Goal: Task Accomplishment & Management: Manage account settings

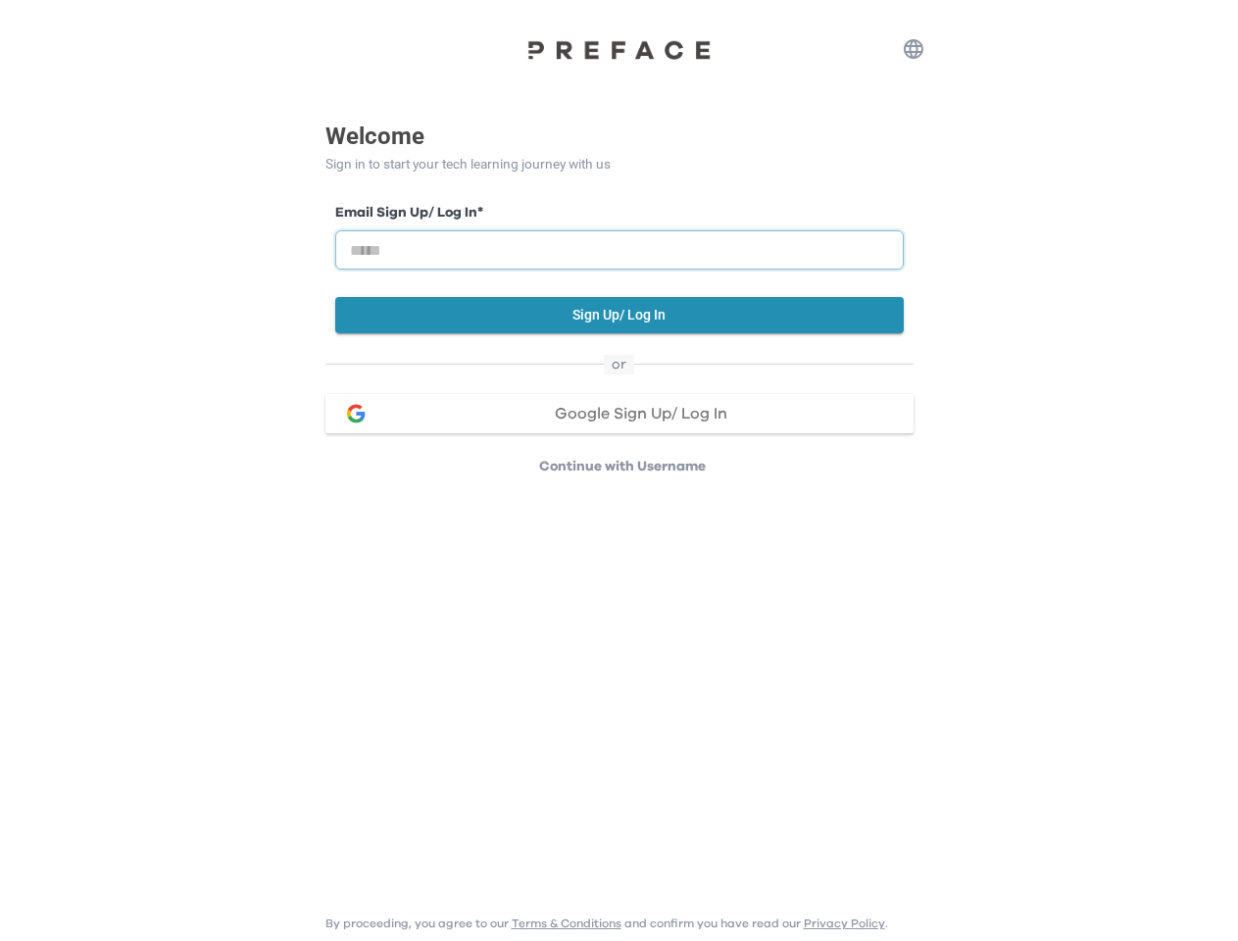
click at [619, 238] on input "email" at bounding box center [619, 249] width 569 height 39
click at [914, 49] on icon "button" at bounding box center [914, 49] width 24 height 24
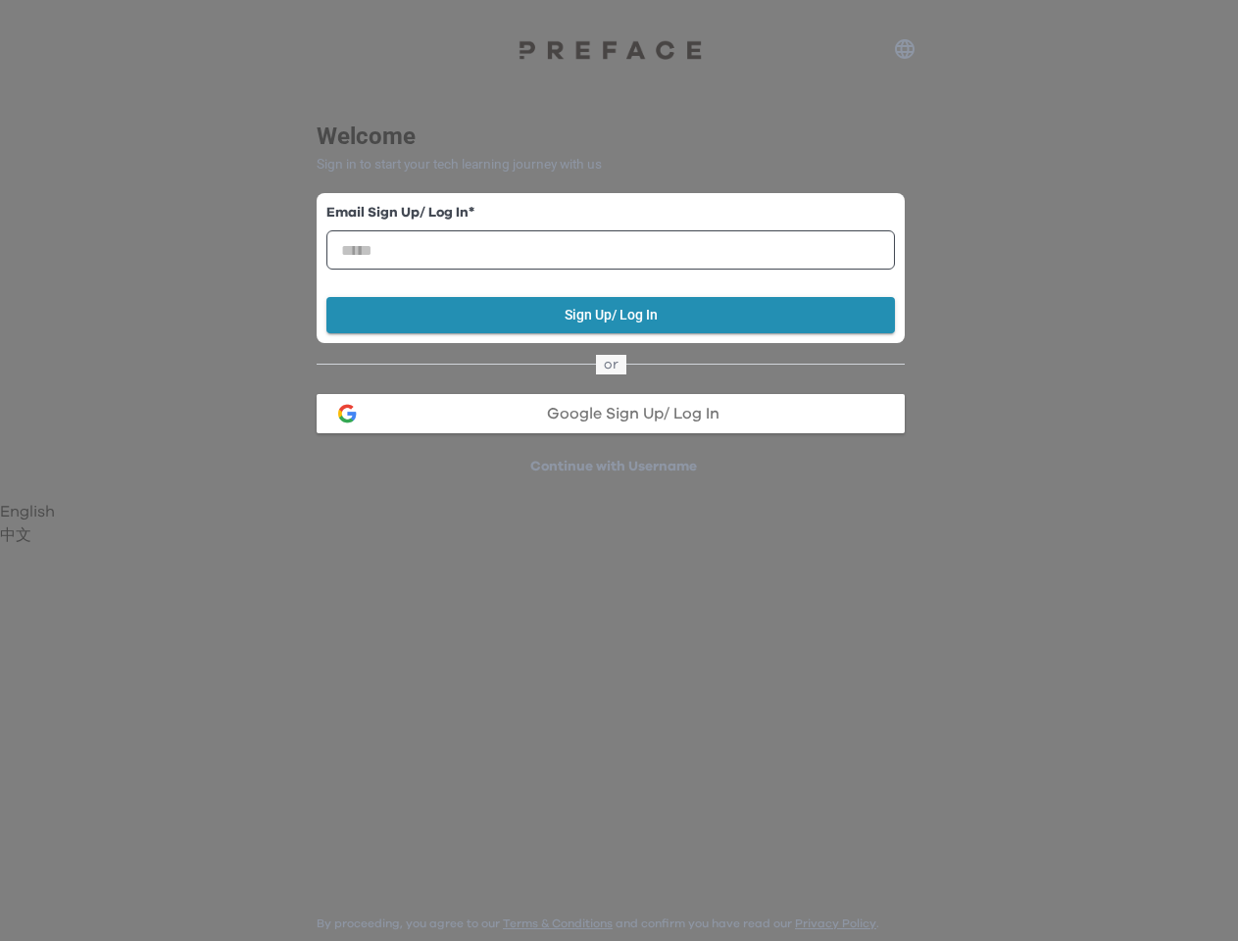
click at [620, 315] on div at bounding box center [619, 470] width 1238 height 941
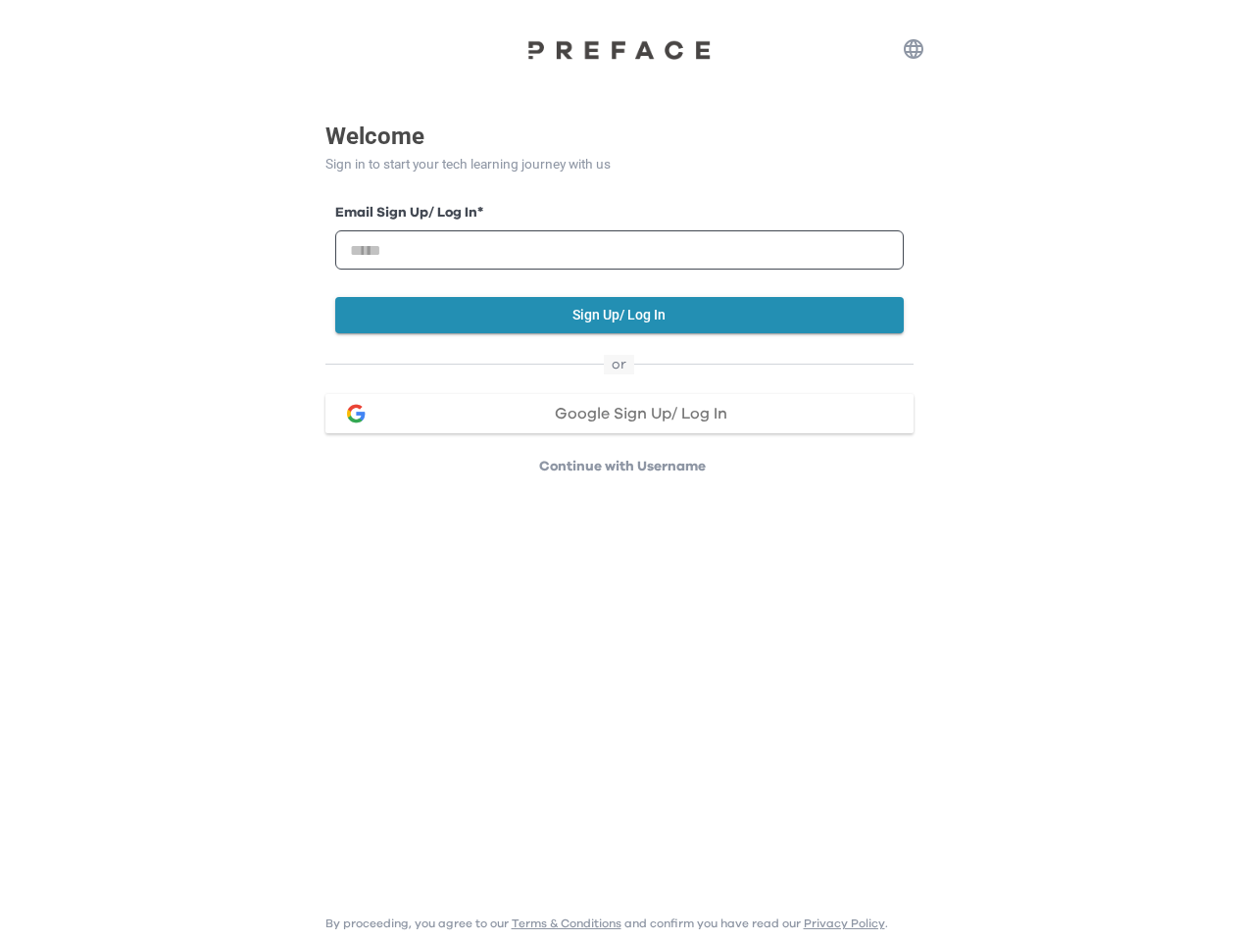
click at [620, 414] on span "Google Sign Up/ Log In" at bounding box center [641, 414] width 173 height 16
click at [623, 467] on p "Continue with Username" at bounding box center [622, 467] width 582 height 20
